Goal: Information Seeking & Learning: Learn about a topic

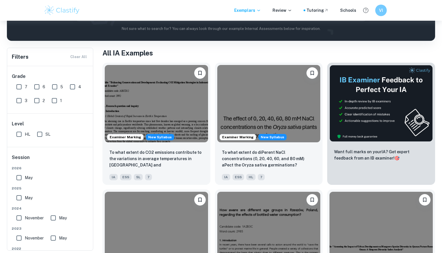
scroll to position [89, 0]
click at [39, 133] on input "SL" at bounding box center [40, 135] width 12 height 12
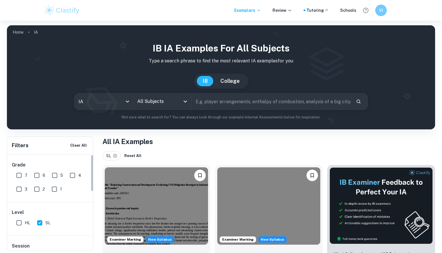
scroll to position [0, 0]
click at [41, 223] on input "SL" at bounding box center [40, 223] width 12 height 12
checkbox input "false"
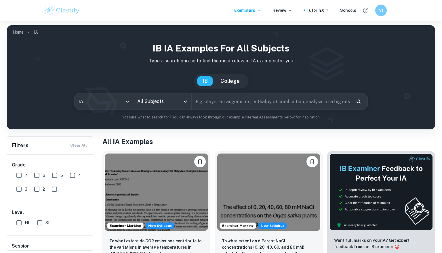
click at [186, 102] on icon "Open" at bounding box center [184, 102] width 3 height 2
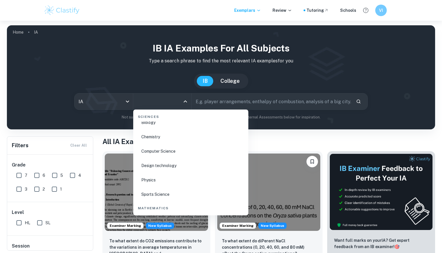
scroll to position [890, 0]
click at [147, 148] on li "Chemistry" at bounding box center [190, 150] width 110 height 13
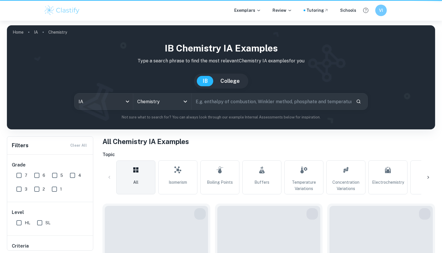
click at [248, 94] on input "text" at bounding box center [271, 101] width 159 height 16
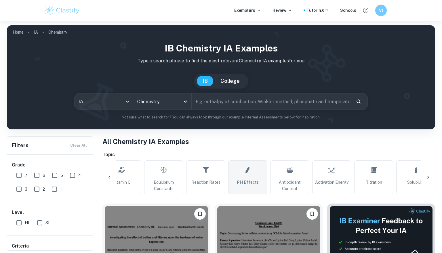
scroll to position [0, 309]
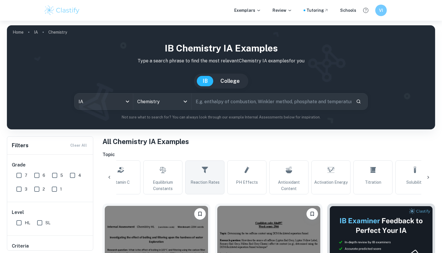
click at [217, 177] on link "Reaction Rates" at bounding box center [204, 177] width 39 height 34
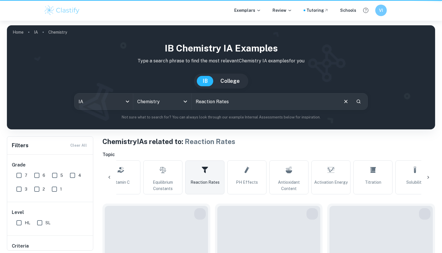
type input "Reaction Rates"
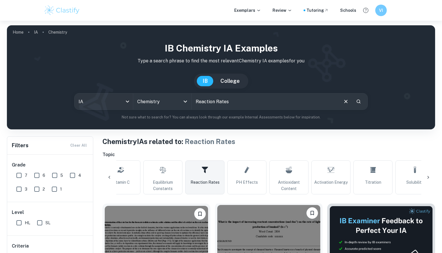
scroll to position [138, 0]
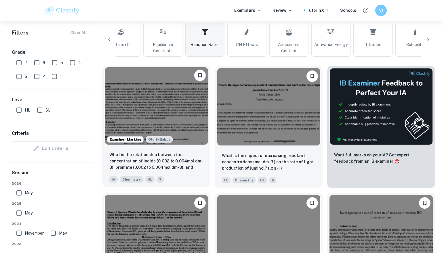
click at [166, 104] on img at bounding box center [156, 105] width 103 height 77
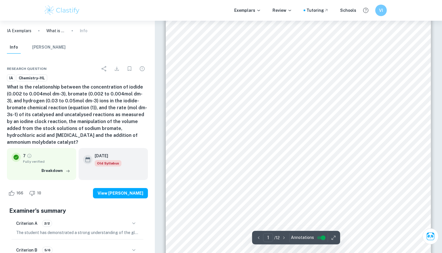
scroll to position [18, 0]
click at [351, 118] on div "The determination of the rate law for the bromate-iodide reaction in acidic sol…" at bounding box center [298, 180] width 265 height 343
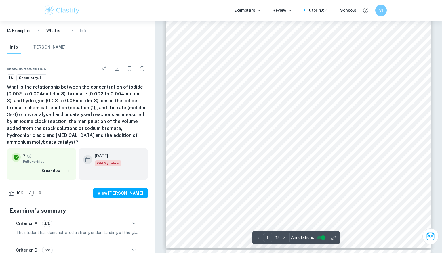
drag, startPoint x: 241, startPoint y: 143, endPoint x: 310, endPoint y: 202, distance: 91.6
click at [310, 202] on div "D 1 10.00 ( ±0.04 ) 15.00 ( ±0.09 ) 6 drops 20.00 ( ±0.08 ) 2.00 ( ±0.05 ) 3.00…" at bounding box center [298, 76] width 265 height 343
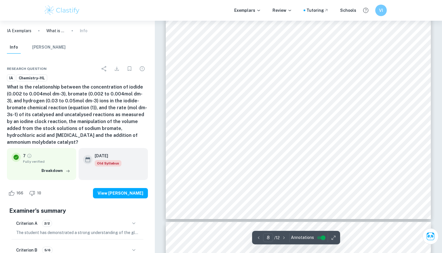
scroll to position [2617, 0]
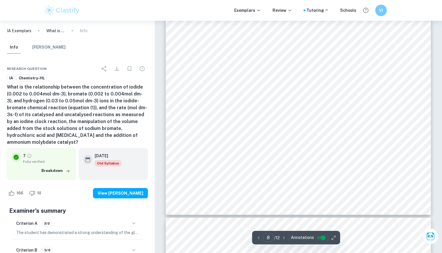
click at [401, 68] on span "Using the processed data in table 5, the rate expression for the bromate-iodide…" at bounding box center [296, 66] width 242 height 4
click at [410, 49] on div "Rate of reaction in mixture A: 1) Calculate [S 2 O 3 2- ]: C 1 = [Na ₂ S ₂ O ₃ …" at bounding box center [298, 43] width 265 height 343
drag, startPoint x: 199, startPoint y: 72, endPoint x: 272, endPoint y: 72, distance: 72.8
click at [272, 72] on span "which isolate the change in concentration of one reactant, while the other two …" at bounding box center [253, 72] width 156 height 4
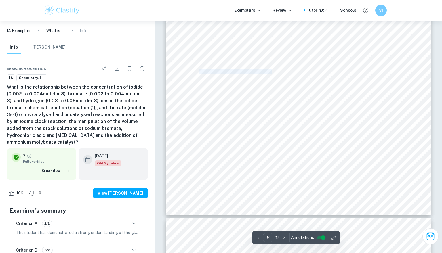
click at [299, 48] on div "Rate of reaction in mixture A: 1) Calculate [S 2 O 3 2- ]: C 1 = [Na ₂ S ₂ O ₃ …" at bounding box center [298, 43] width 265 height 343
drag, startPoint x: 243, startPoint y: 70, endPoint x: 336, endPoint y: 76, distance: 92.8
click at [336, 76] on div "Rate of reaction in mixture A: 1) Calculate [S 2 O 3 2- ]: C 1 = [Na ₂ S ₂ O ₃ …" at bounding box center [298, 43] width 265 height 343
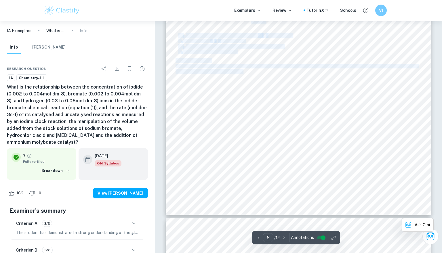
click at [305, 51] on div "Rate of reaction in mixture A: 1) Calculate [S 2 O 3 2- ]: C 1 = [Na ₂ S ₂ O ₃ …" at bounding box center [298, 43] width 265 height 343
drag, startPoint x: 337, startPoint y: 74, endPoint x: 279, endPoint y: 64, distance: 59.5
click at [279, 64] on div "Rate of reaction in mixture A: 1) Calculate [S 2 O 3 2- ]: C 1 = [Na ₂ S ₂ O ₃ …" at bounding box center [298, 43] width 265 height 343
click at [307, 49] on div "Rate of reaction in mixture A: 1) Calculate [S 2 O 3 2- ]: C 1 = [Na ₂ S ₂ O ₃ …" at bounding box center [298, 43] width 265 height 343
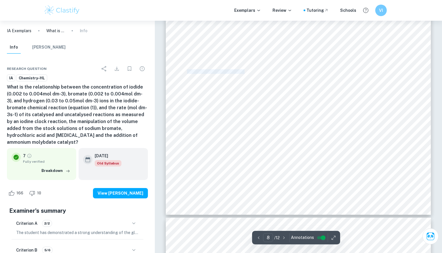
drag, startPoint x: 187, startPoint y: 72, endPoint x: 244, endPoint y: 72, distance: 57.2
click at [244, 72] on span "which isolate the change in concentration of one reactant, while the other two …" at bounding box center [253, 72] width 156 height 4
click at [277, 54] on div "Rate of reaction in mixture A: 1) Calculate [S 2 O 3 2- ]: C 1 = [Na ₂ S ₂ O ₃ …" at bounding box center [298, 43] width 265 height 343
drag, startPoint x: 213, startPoint y: 72, endPoint x: 287, endPoint y: 73, distance: 74.2
click at [287, 73] on span "which isolate the change in concentration of one reactant, while the other two …" at bounding box center [253, 72] width 156 height 4
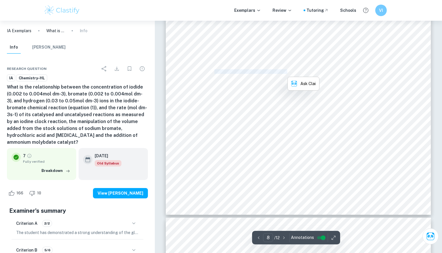
click at [301, 51] on div "Rate of reaction in mixture A: 1) Calculate [S 2 O 3 2- ]: C 1 = [Na ₂ S ₂ O ₃ …" at bounding box center [298, 43] width 265 height 343
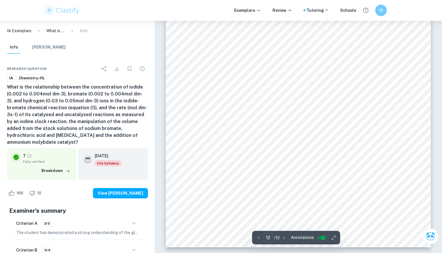
scroll to position [3621, 0]
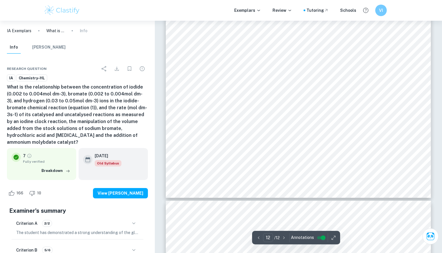
type input "11"
